Goal: Task Accomplishment & Management: Use online tool/utility

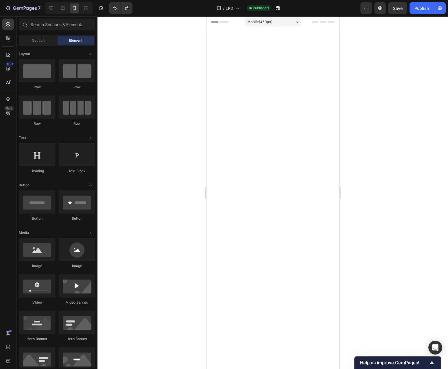
scroll to position [1768, 0]
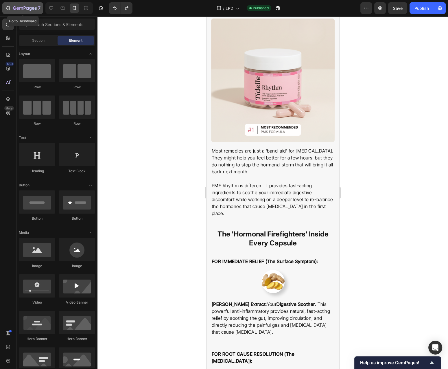
click at [30, 4] on button "7" at bounding box center [22, 8] width 41 height 12
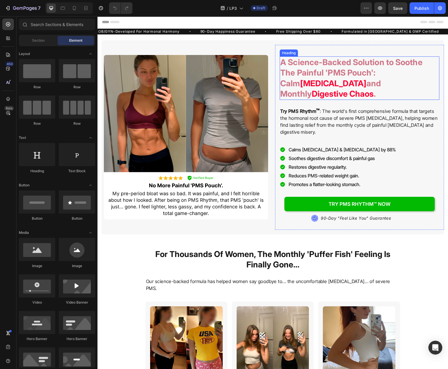
click at [312, 76] on h2 "A Science-Backed Solution to Soothe The Painful 'PMS Pouch': Calm [MEDICAL_DATA…" at bounding box center [360, 77] width 160 height 43
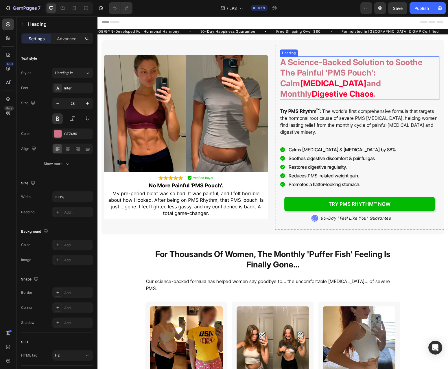
click at [312, 76] on h2 "A Science-Backed Solution to Soothe The Painful 'PMS Pouch': Calm [MEDICAL_DATA…" at bounding box center [360, 77] width 160 height 43
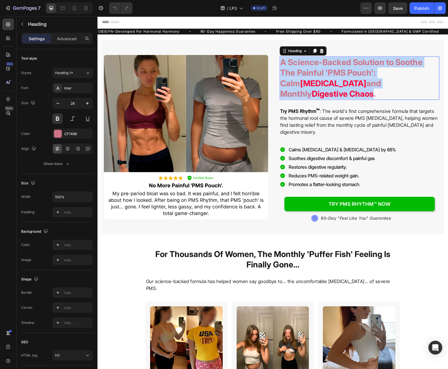
click at [312, 76] on p "A Science-Backed Solution to Soothe The Painful 'PMS Pouch': Calm [MEDICAL_DATA…" at bounding box center [359, 78] width 159 height 42
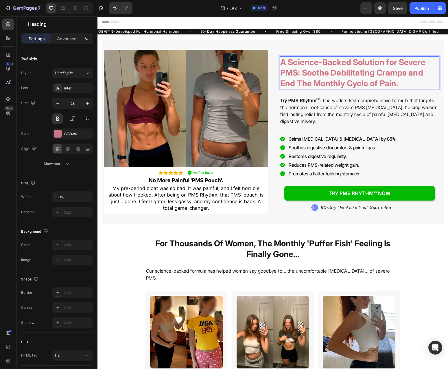
drag, startPoint x: 371, startPoint y: 76, endPoint x: 348, endPoint y: 76, distance: 22.6
click at [370, 76] on p "A Science-Backed Solution for Severe PMS: Soothe Debilitating Cramps and End Th…" at bounding box center [359, 73] width 159 height 32
drag, startPoint x: 332, startPoint y: 74, endPoint x: 338, endPoint y: 74, distance: 5.2
click at [333, 74] on p "A Science-Backed Solution for Severe PMS: Soothe Debilitating Cramps and End Th…" at bounding box center [359, 73] width 159 height 32
drag, startPoint x: 378, startPoint y: 73, endPoint x: 409, endPoint y: 74, distance: 31.8
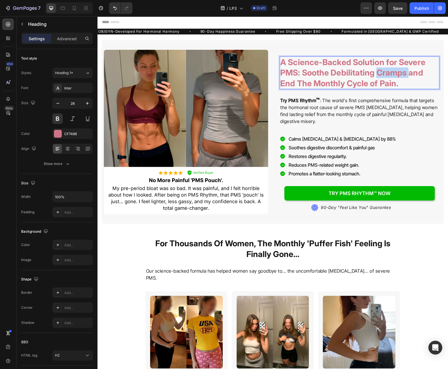
click at [409, 74] on p "A Science-Backed Solution for Severe PMS: Soothe Debilitating Cramps and End Th…" at bounding box center [359, 73] width 159 height 32
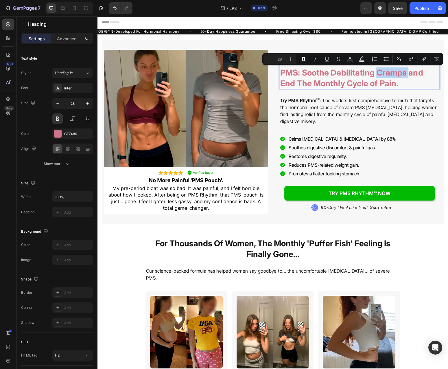
click at [405, 74] on p "A Science-Backed Solution for Severe PMS: Soothe Debilitating Cramps and End Th…" at bounding box center [359, 73] width 159 height 32
drag, startPoint x: 378, startPoint y: 74, endPoint x: 406, endPoint y: 74, distance: 28.1
click at [406, 74] on p "A Science-Backed Solution for Severe PMS: Soothe Debilitating Cramps and End Th…" at bounding box center [359, 73] width 159 height 32
click at [352, 59] on icon "Editor contextual toolbar" at bounding box center [350, 59] width 6 height 6
type input "CF7486"
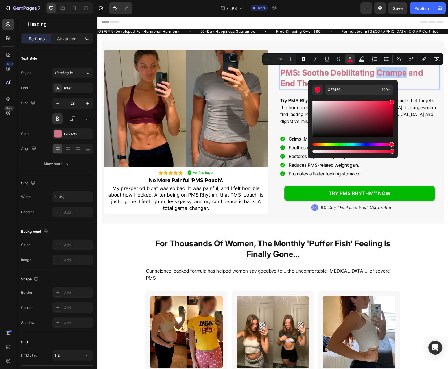
type input "FF0033"
drag, startPoint x: 488, startPoint y: 124, endPoint x: 402, endPoint y: 89, distance: 92.8
click at [408, 78] on p "A Science-Backed Solution for Severe PMS: Soothe Debilitating Cramps and End Th…" at bounding box center [359, 73] width 159 height 32
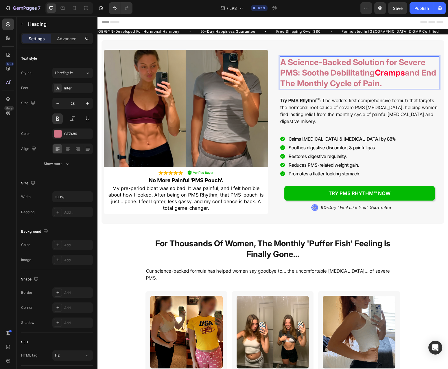
click at [341, 86] on p "A Science-Backed Solution for Severe PMS: Soothe Debilitating Cramps and End Th…" at bounding box center [359, 73] width 159 height 32
click at [382, 85] on p "A Science-Backed Solution for Severe PMS: Soothe Debilitating Cramps and End Th…" at bounding box center [359, 73] width 159 height 32
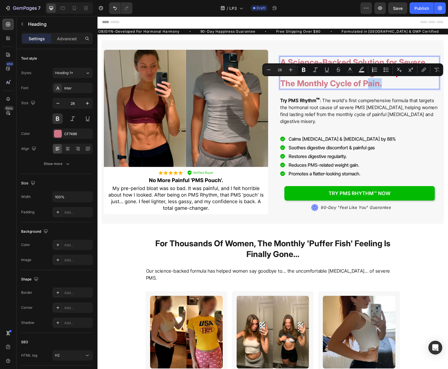
drag, startPoint x: 380, startPoint y: 85, endPoint x: 395, endPoint y: 85, distance: 15.3
click at [395, 85] on p "A Science-Backed Solution for Severe PMS: Soothe Debilitating Cramps and End Th…" at bounding box center [359, 73] width 159 height 32
click at [351, 71] on icon "Editor contextual toolbar" at bounding box center [350, 70] width 6 height 6
type input "CF7486"
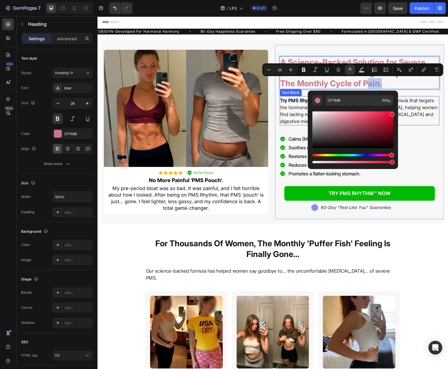
drag, startPoint x: 468, startPoint y: 142, endPoint x: 403, endPoint y: 106, distance: 74.3
type input "F20030"
click at [420, 81] on p "A Science-Backed Solution for Severe PMS: Soothe Debilitating Cramps and End Th…" at bounding box center [359, 73] width 159 height 32
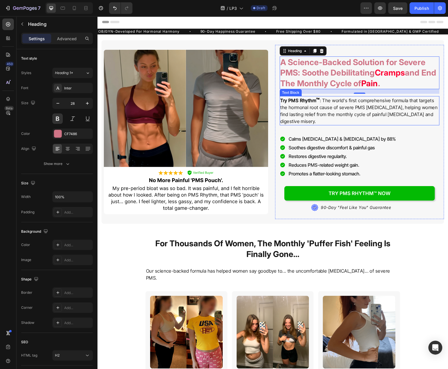
click at [340, 103] on p "Try PMS Rhythm ™ : The world's first comprehensive formula that targets the hor…" at bounding box center [359, 111] width 159 height 28
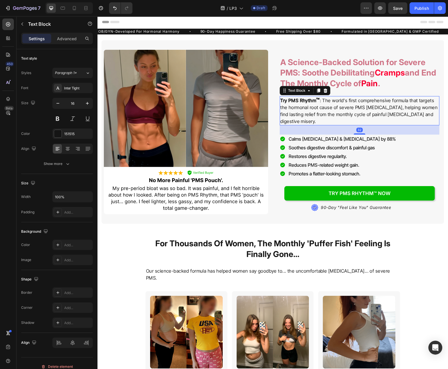
click at [329, 104] on p "Try PMS Rhythm ™ : The world's first comprehensive formula that targets the hor…" at bounding box center [359, 111] width 159 height 28
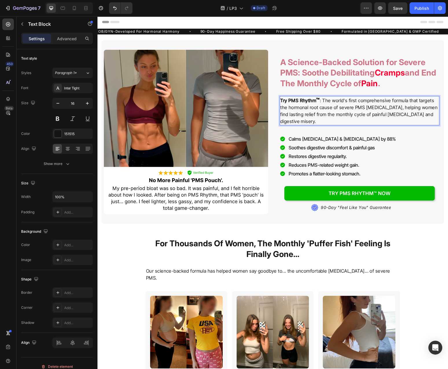
click at [326, 101] on p "Try PMS Rhythm ™ : The world's first comprehensive formula that targets the hor…" at bounding box center [359, 111] width 159 height 28
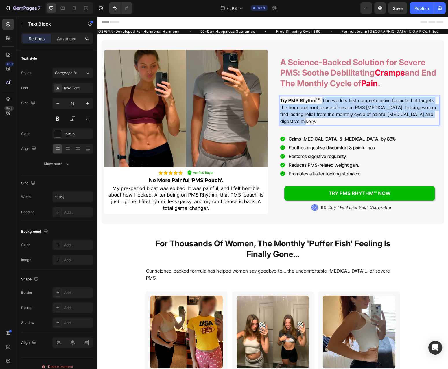
drag, startPoint x: 326, startPoint y: 101, endPoint x: 331, endPoint y: 122, distance: 21.8
click at [331, 122] on p "Try PMS Rhythm ™ : The world's first comprehensive formula that targets the hor…" at bounding box center [359, 111] width 159 height 28
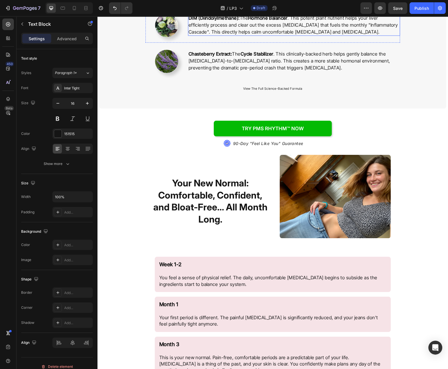
scroll to position [1427, 0]
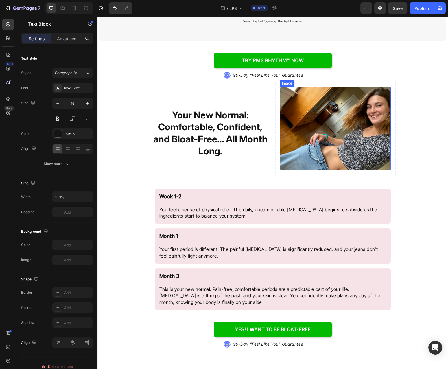
click at [365, 117] on img at bounding box center [335, 128] width 111 height 83
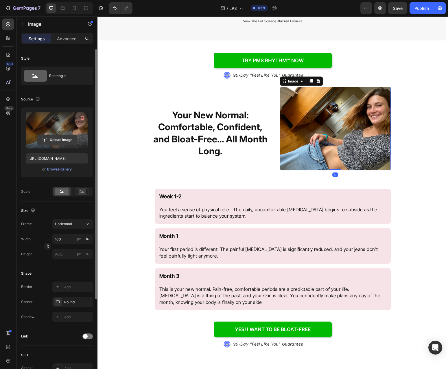
click at [66, 141] on input "file" at bounding box center [57, 140] width 40 height 10
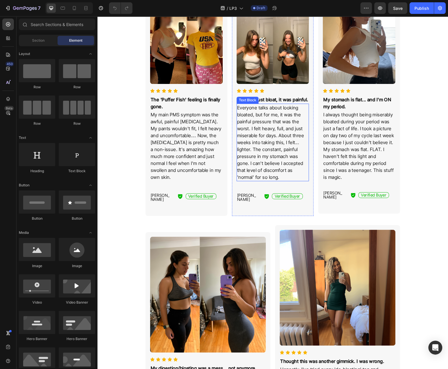
scroll to position [124, 0]
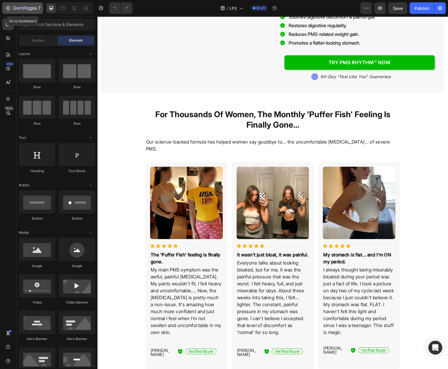
click at [18, 13] on button "7" at bounding box center [22, 8] width 41 height 12
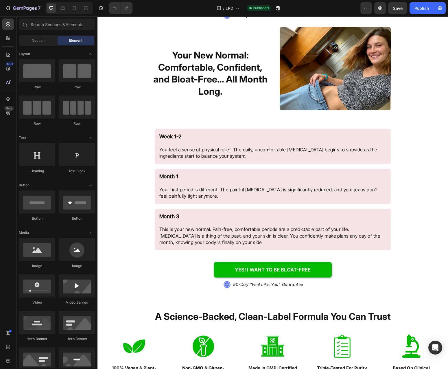
scroll to position [1396, 0]
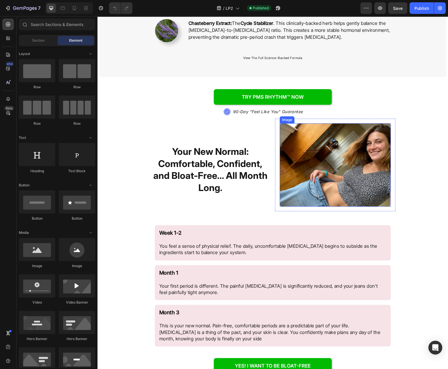
click at [304, 186] on img at bounding box center [335, 164] width 111 height 83
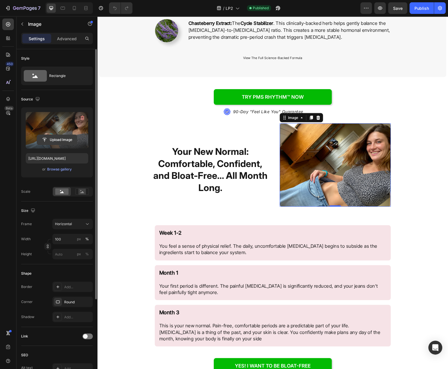
click at [63, 142] on input "file" at bounding box center [57, 140] width 40 height 10
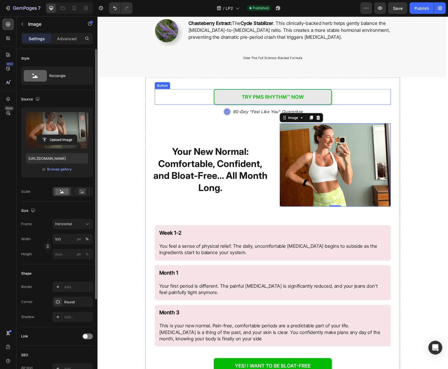
type input "https://cdn.shopify.com/s/files/1/0777/2736/7387/files/gempages_577083542056469…"
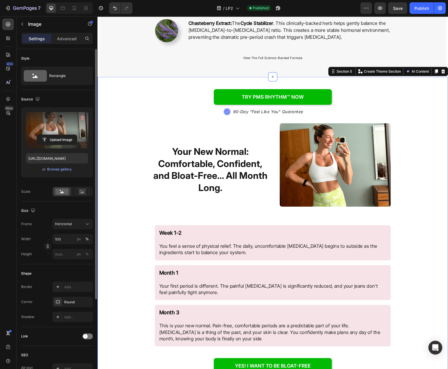
click at [432, 157] on div "Try PMS Rhythm™ NOW Button .id584220534124839872 .st0{fill:#647EFF;} .id5842205…" at bounding box center [273, 284] width 351 height 412
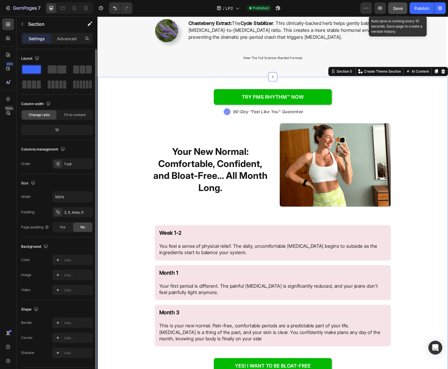
click at [396, 10] on span "Save" at bounding box center [398, 8] width 10 height 5
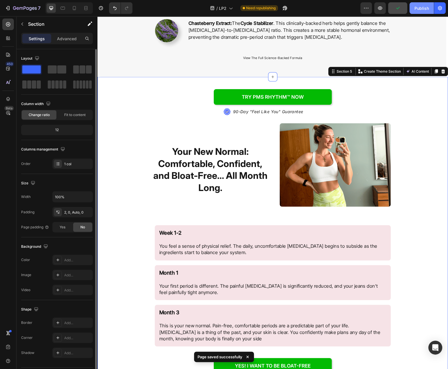
click at [426, 10] on div "Publish" at bounding box center [422, 8] width 14 height 6
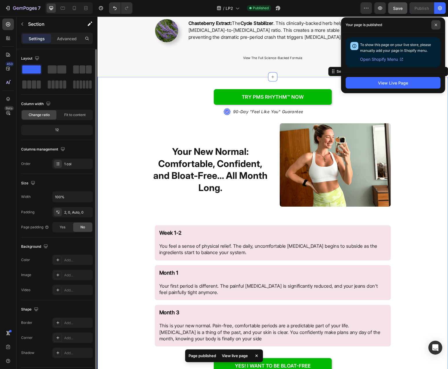
click at [436, 25] on icon at bounding box center [436, 25] width 2 height 2
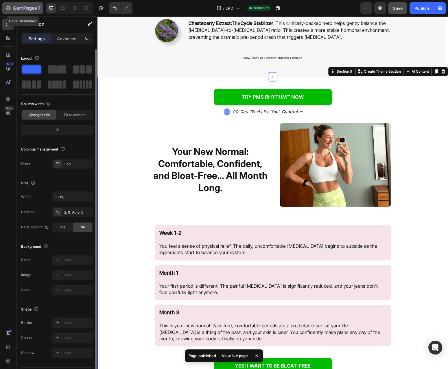
click at [28, 8] on icon "button" at bounding box center [27, 8] width 3 height 3
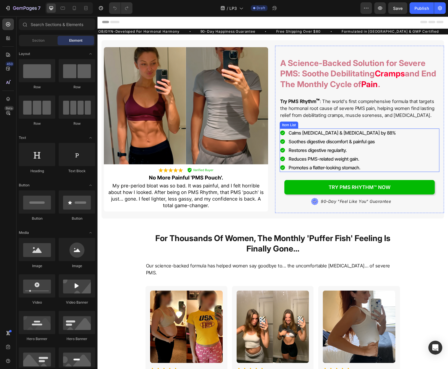
click at [327, 133] on p "Calms [MEDICAL_DATA] & [MEDICAL_DATA] by 88%" at bounding box center [342, 132] width 107 height 7
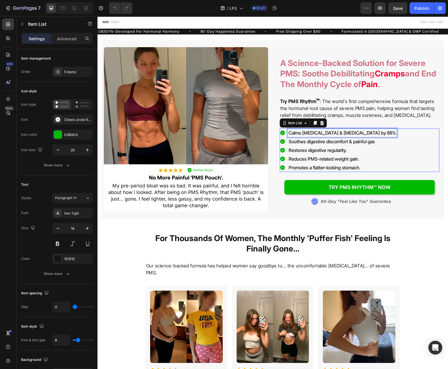
click at [327, 133] on p "Calms [MEDICAL_DATA] & [MEDICAL_DATA] by 88%" at bounding box center [342, 132] width 107 height 7
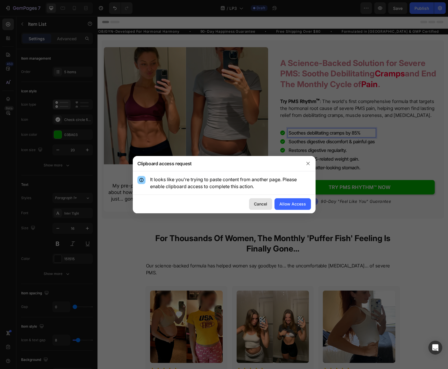
click at [266, 205] on div "Cancel" at bounding box center [260, 204] width 13 height 6
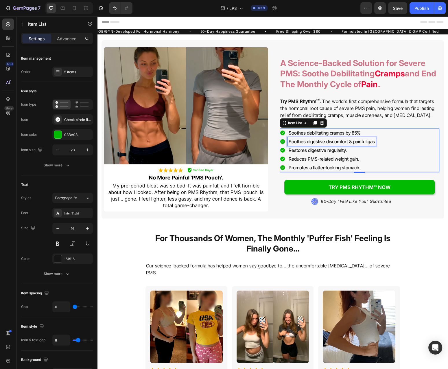
click at [296, 141] on p "Soothes digestive discomfort & painful gas" at bounding box center [332, 141] width 86 height 7
click at [302, 151] on p "Restores digestive regularity." at bounding box center [339, 150] width 100 height 7
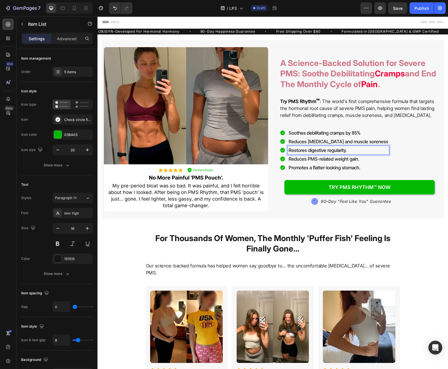
click at [302, 151] on p "Restores digestive regularity." at bounding box center [339, 150] width 100 height 7
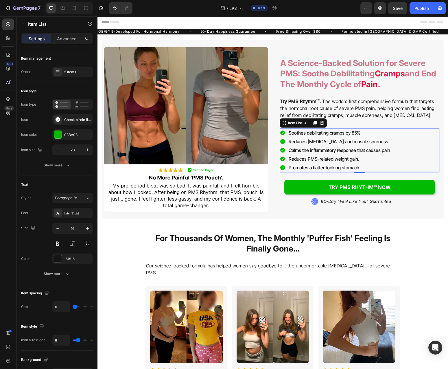
click at [298, 167] on p "Promotes a flatter-looking stomach." at bounding box center [340, 167] width 102 height 7
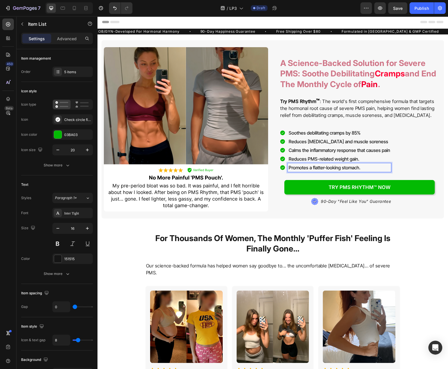
click at [298, 167] on p "Promotes a flatter-looking stomach." at bounding box center [340, 167] width 102 height 7
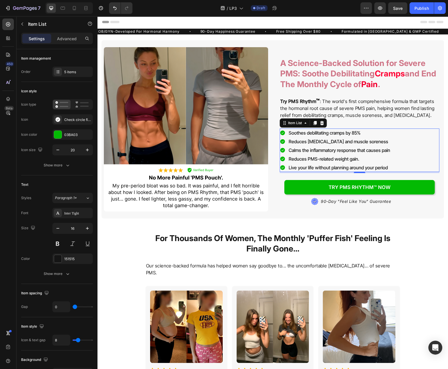
click at [319, 156] on p "Reduces PMS-related weight gain." at bounding box center [340, 158] width 102 height 7
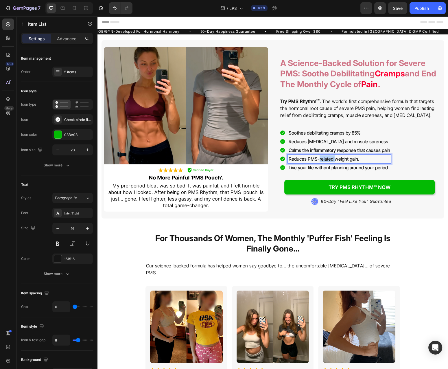
click at [319, 156] on p "Reduces PMS-related weight gain." at bounding box center [340, 158] width 102 height 7
click at [78, 70] on div "5 items" at bounding box center [77, 71] width 27 height 5
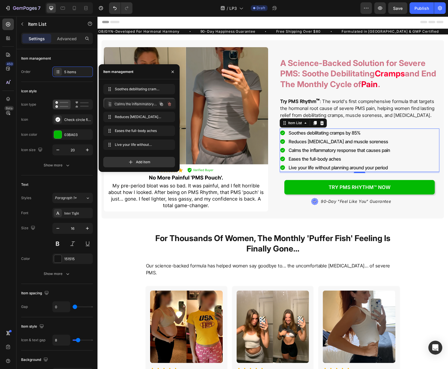
drag, startPoint x: 108, startPoint y: 119, endPoint x: 109, endPoint y: 106, distance: 12.8
click at [172, 73] on icon "button" at bounding box center [173, 72] width 2 height 2
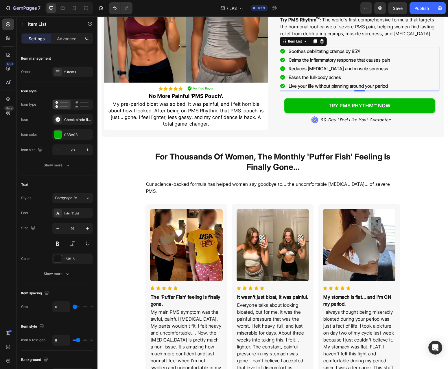
scroll to position [93, 0]
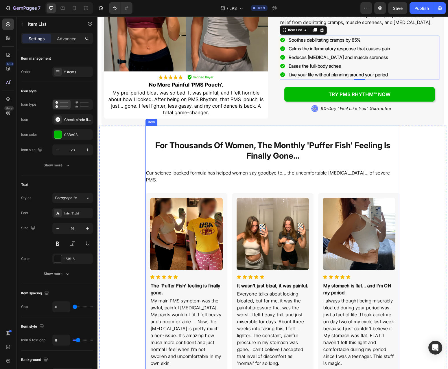
click at [261, 150] on h2 "For Thousands Of Women, The Monthly 'Puffer Fish' Feeling Is Finally Gone..." at bounding box center [273, 150] width 255 height 22
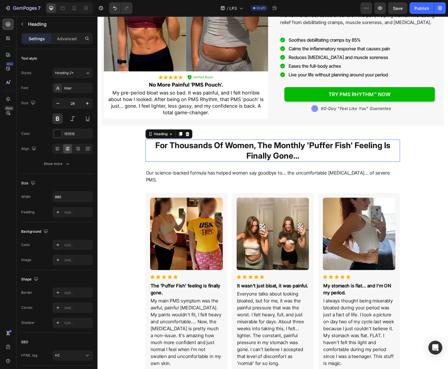
click at [261, 150] on h2 "For Thousands Of Women, The Monthly 'Puffer Fish' Feeling Is Finally Gone..." at bounding box center [273, 150] width 255 height 22
click at [261, 150] on p "For Thousands Of Women, The Monthly 'Puffer Fish' Feeling Is Finally Gone..." at bounding box center [272, 150] width 253 height 21
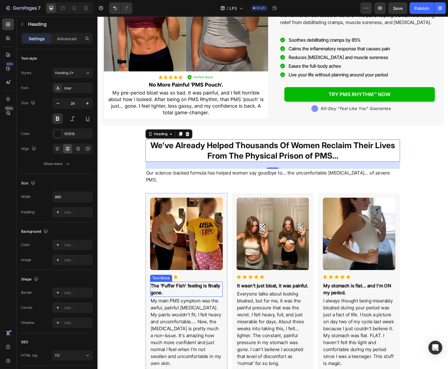
click at [185, 282] on p "The 'Puffer Fish' feeling is finally gone." at bounding box center [186, 289] width 71 height 14
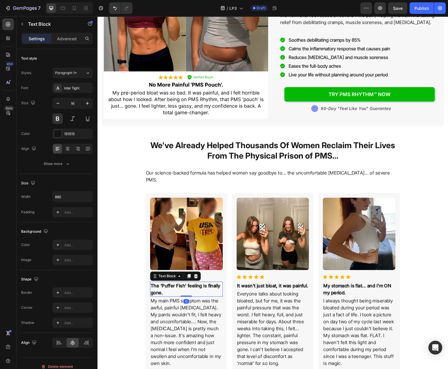
click at [185, 282] on p "The 'Puffer Fish' feeling is finally gone." at bounding box center [186, 289] width 71 height 14
click at [154, 282] on p ""THANK YOU THANK YOU. THANK YOU!!!" at bounding box center [186, 289] width 71 height 14
click at [240, 295] on p "Everyone talks about looking bloated, but for me, it was the painful pressure t…" at bounding box center [272, 328] width 71 height 76
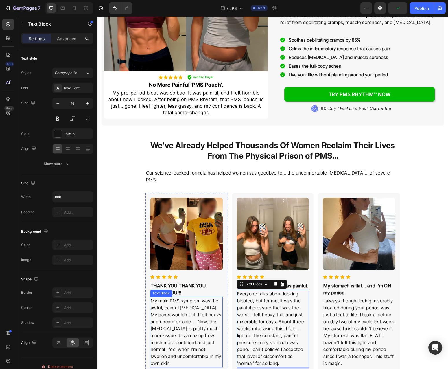
click at [202, 302] on p "My main PMS symptom was the awful, painful [MEDICAL_DATA]. My pants wouldn't fi…" at bounding box center [186, 331] width 71 height 69
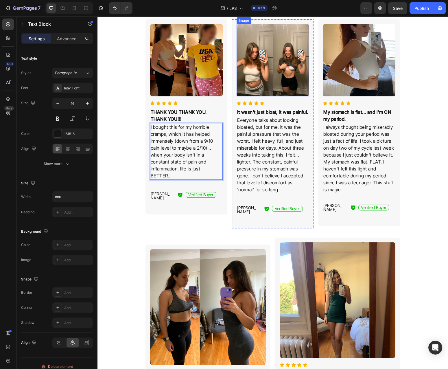
scroll to position [279, 0]
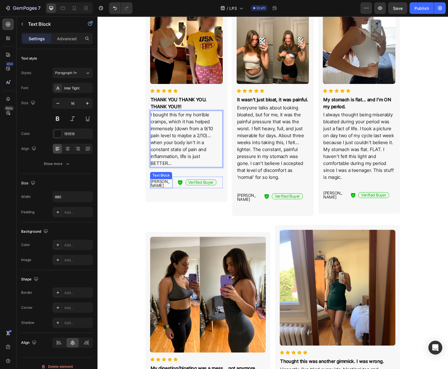
click at [161, 179] on p "[PERSON_NAME]" at bounding box center [161, 183] width 21 height 8
click at [155, 179] on p "[PERSON_NAME]" at bounding box center [161, 183] width 21 height 8
click at [160, 179] on p "[PERSON_NAME]" at bounding box center [161, 183] width 21 height 8
drag, startPoint x: 161, startPoint y: 167, endPoint x: 133, endPoint y: 167, distance: 28.4
click at [150, 179] on div "[PERSON_NAME]" at bounding box center [161, 183] width 23 height 9
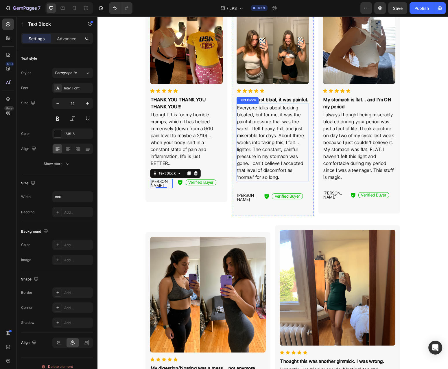
click at [266, 96] on p "It wasn't just bloat, it was painful." at bounding box center [272, 99] width 71 height 7
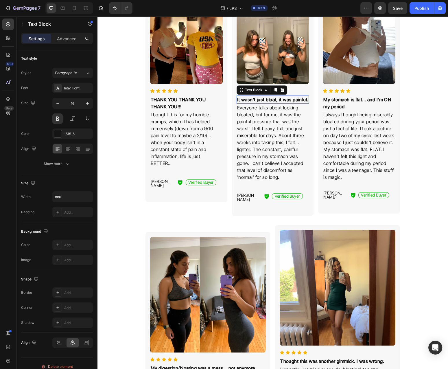
click at [266, 96] on p "It wasn't just bloat, it was painful." at bounding box center [272, 99] width 71 height 7
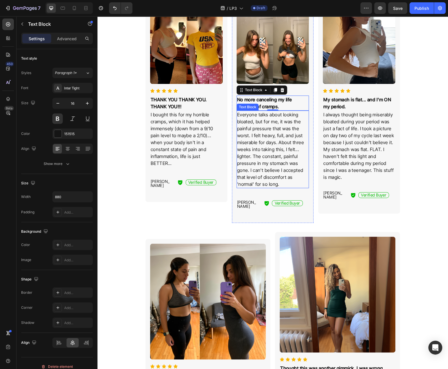
click at [255, 135] on p "Everyone talks about looking bloated, but for me, it was the painful pressure t…" at bounding box center [272, 149] width 71 height 76
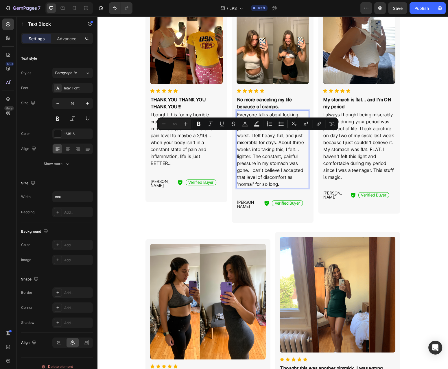
click at [255, 135] on p "Everyone talks about looking bloated, but for me, it was the painful pressure t…" at bounding box center [272, 149] width 71 height 76
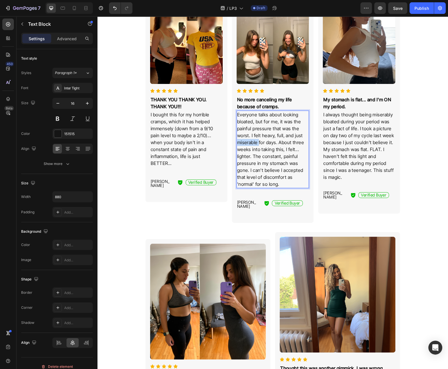
click at [255, 135] on p "Everyone talks about looking bloated, but for me, it was the painful pressure t…" at bounding box center [272, 149] width 71 height 76
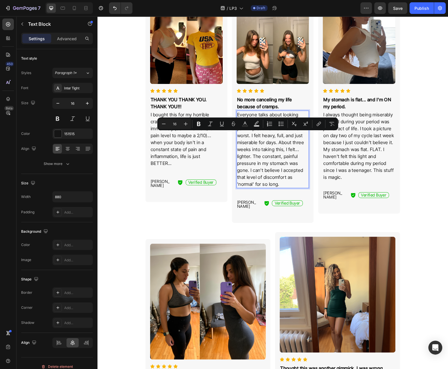
click at [255, 135] on p "Everyone talks about looking bloated, but for me, it was the painful pressure t…" at bounding box center [272, 149] width 71 height 76
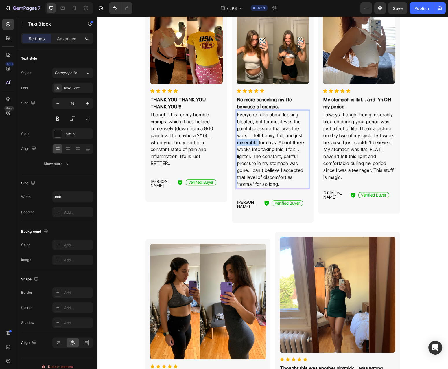
click at [255, 135] on p "Everyone talks about looking bloated, but for me, it was the painful pressure t…" at bounding box center [272, 149] width 71 height 76
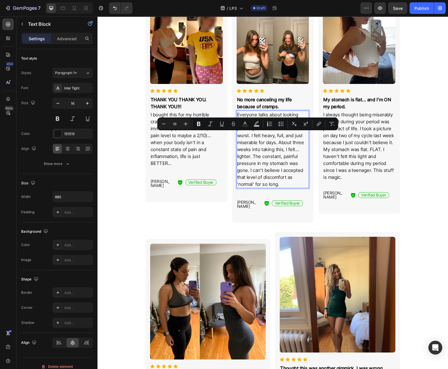
click at [255, 135] on p "Everyone talks about looking bloated, but for me, it was the painful pressure t…" at bounding box center [272, 149] width 71 height 76
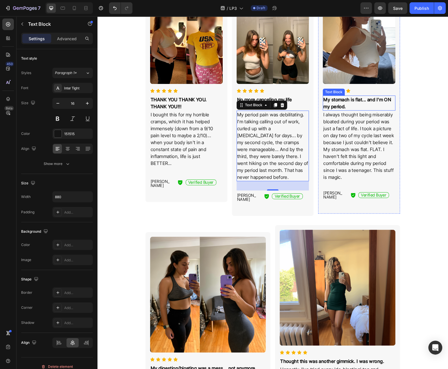
click at [341, 96] on p "My stomach is flat... and I'm ON my period." at bounding box center [358, 103] width 71 height 14
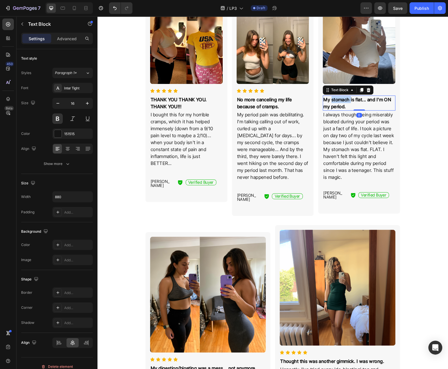
click at [341, 96] on p "My stomach is flat... and I'm ON my period." at bounding box center [358, 103] width 71 height 14
click at [346, 145] on p "I always thought being miserably bloated during your period was just a fact of …" at bounding box center [358, 145] width 71 height 69
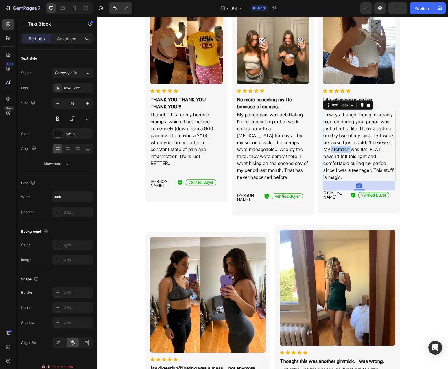
click at [346, 145] on p "I always thought being miserably bloated during your period was just a fact of …" at bounding box center [358, 145] width 71 height 69
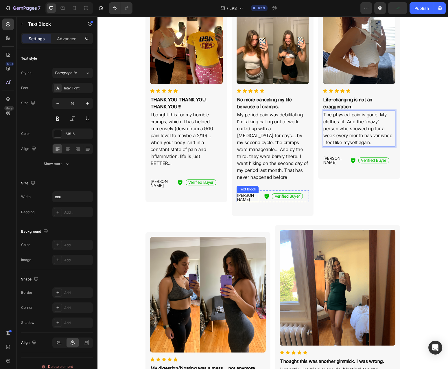
click at [249, 193] on p "[PERSON_NAME]" at bounding box center [247, 197] width 21 height 8
click at [246, 193] on p "[PERSON_NAME]" at bounding box center [247, 197] width 21 height 8
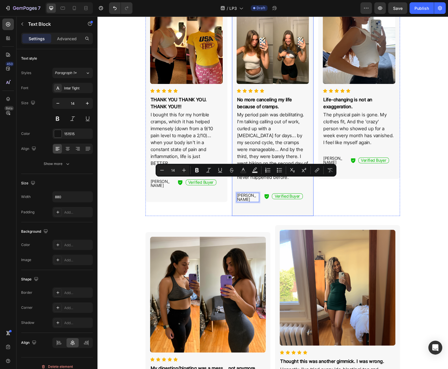
click at [250, 193] on p "[PERSON_NAME]" at bounding box center [247, 197] width 21 height 8
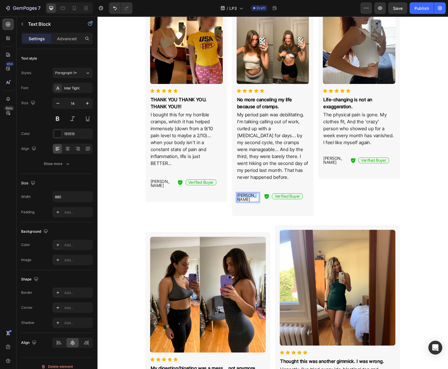
drag, startPoint x: 254, startPoint y: 182, endPoint x: 225, endPoint y: 183, distance: 29.5
click at [237, 193] on div "[PERSON_NAME]" at bounding box center [248, 197] width 23 height 9
click at [336, 156] on p "[PERSON_NAME]" at bounding box center [333, 160] width 21 height 8
drag, startPoint x: 336, startPoint y: 150, endPoint x: 345, endPoint y: 154, distance: 9.9
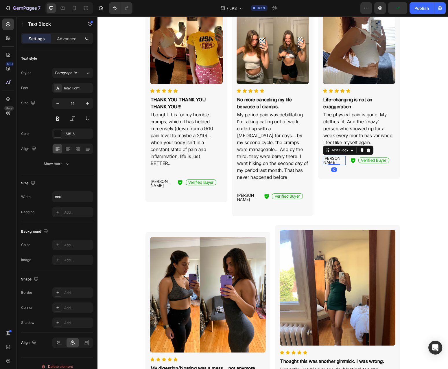
click at [339, 156] on p "[PERSON_NAME]" at bounding box center [333, 160] width 21 height 8
click at [398, 9] on span "Save" at bounding box center [398, 8] width 10 height 5
click at [418, 74] on div "We've Already Helped Thousands Of Women Reclaim Their Lives From The Physical P…" at bounding box center [273, 328] width 343 height 776
